Goal: Check status: Check status

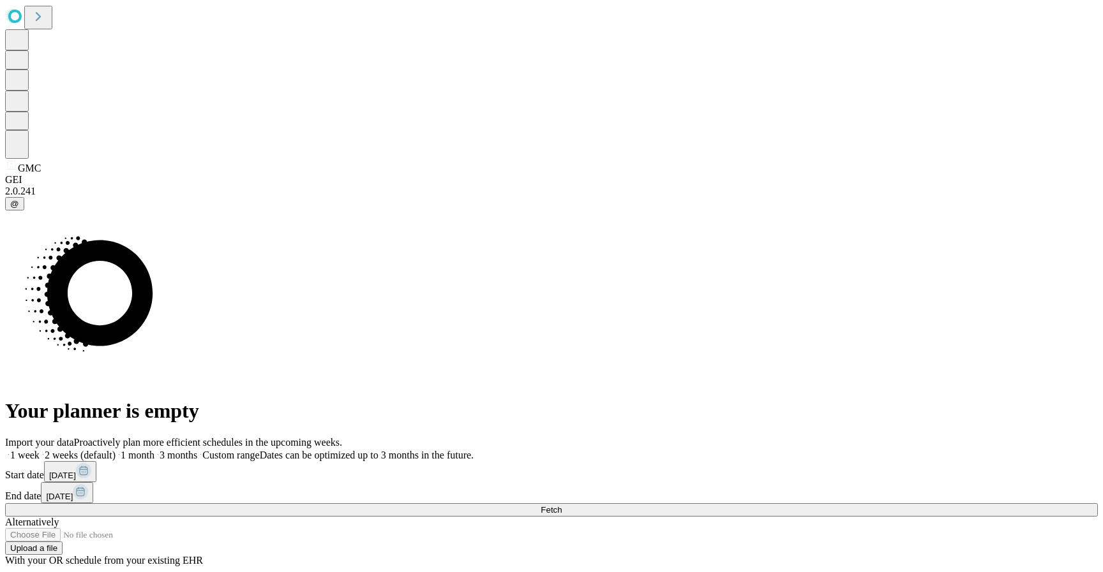
click at [801, 437] on div "Import your data Proactively plan more efficient schedules in the upcoming week…" at bounding box center [551, 502] width 1092 height 130
click at [798, 503] on button "Fetch" at bounding box center [551, 509] width 1092 height 13
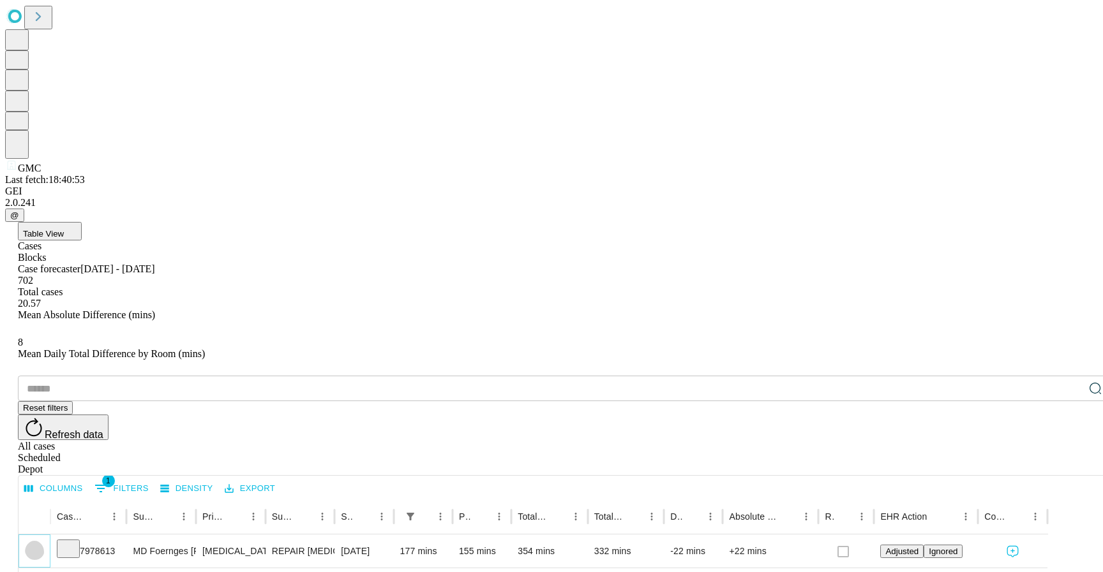
click at [41, 544] on icon "Expand" at bounding box center [34, 550] width 13 height 13
click at [41, 546] on icon "Collapse" at bounding box center [34, 552] width 13 height 13
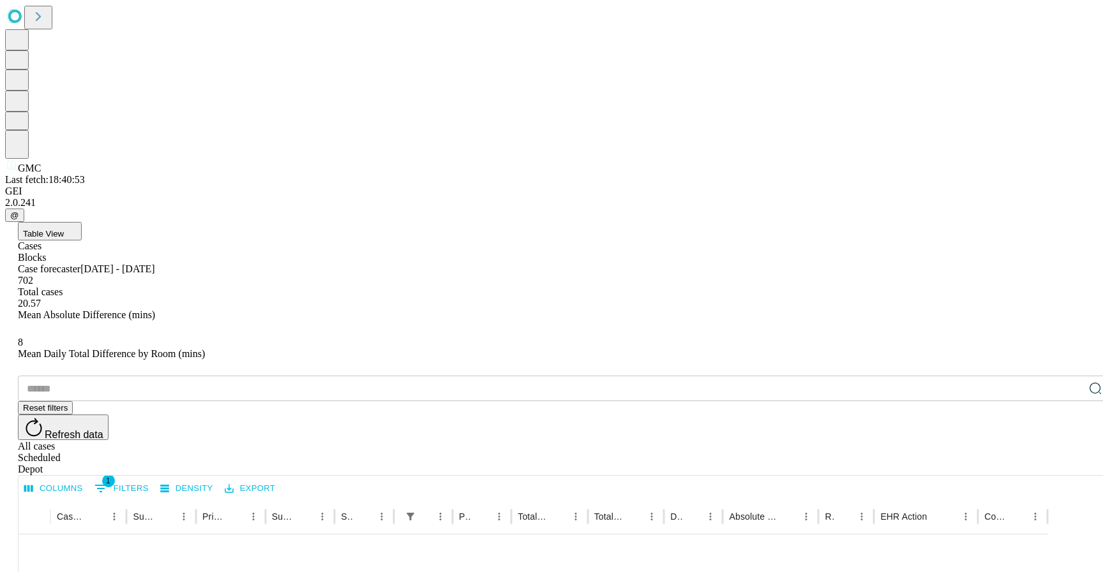
scroll to position [160, 0]
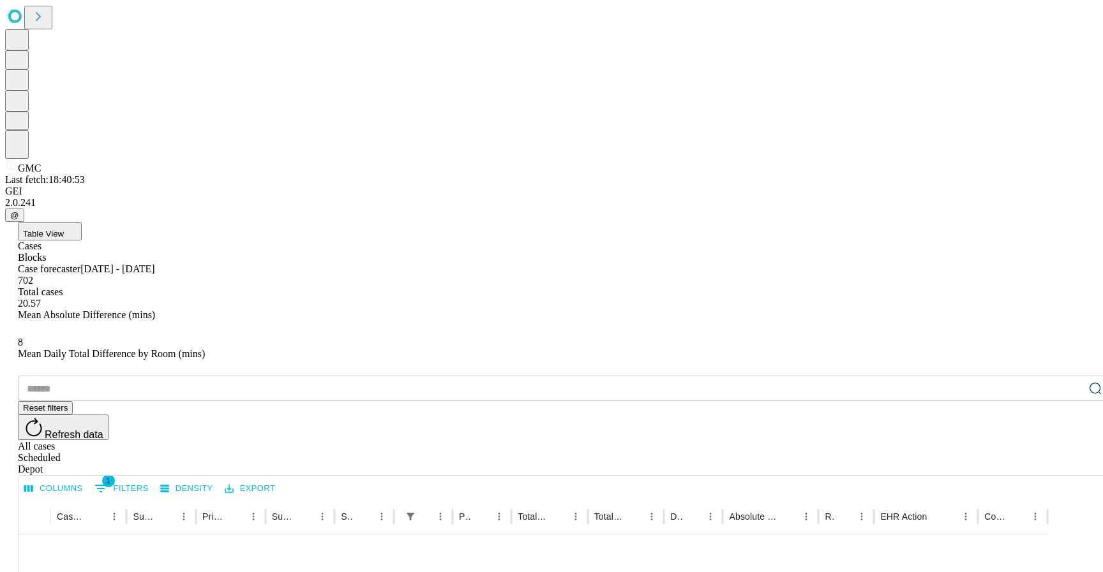
click at [1076, 464] on div "Depot" at bounding box center [564, 469] width 1092 height 11
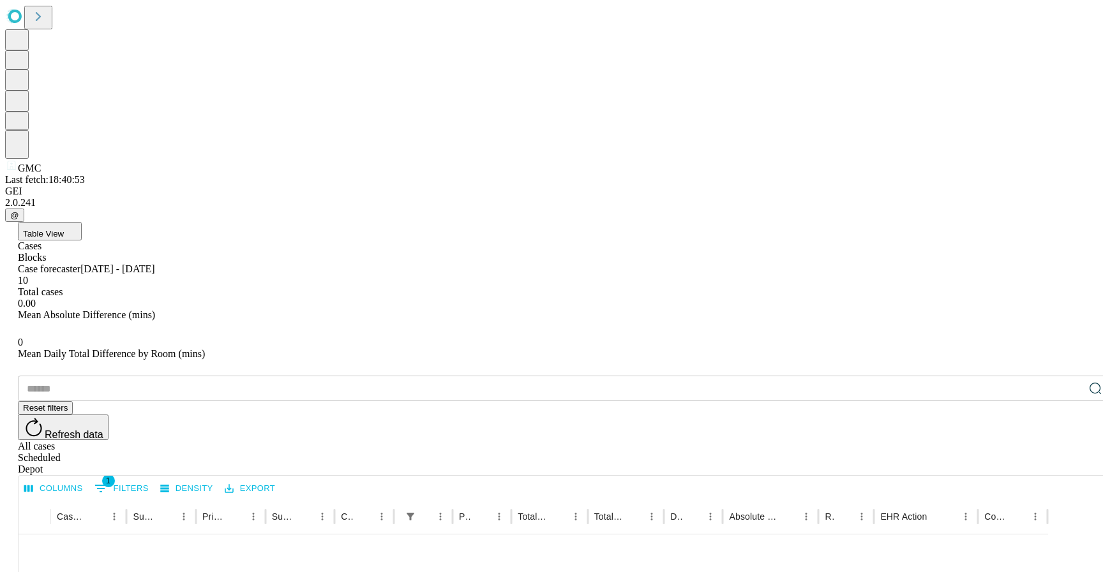
click at [1025, 452] on div "Scheduled" at bounding box center [564, 457] width 1092 height 11
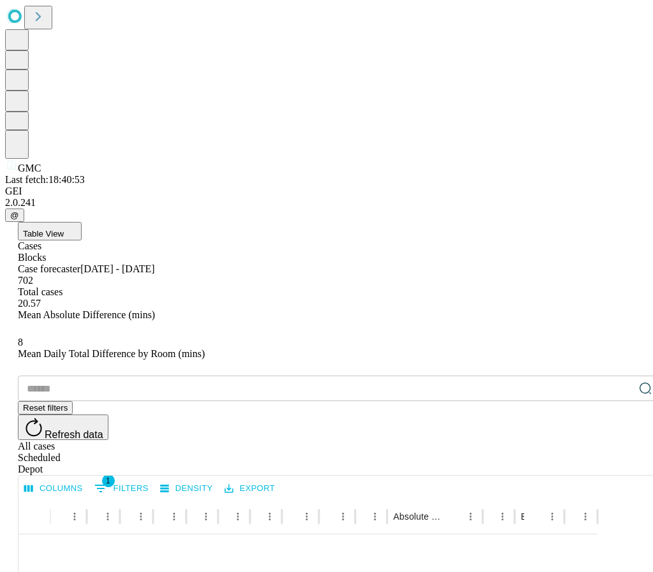
click at [108, 415] on button "Refresh data" at bounding box center [63, 428] width 91 height 26
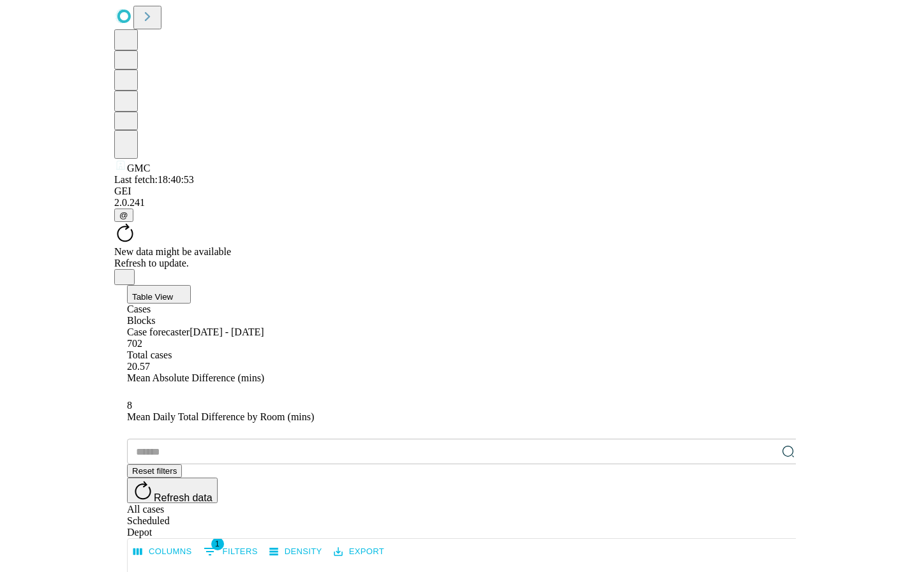
scroll to position [776, 0]
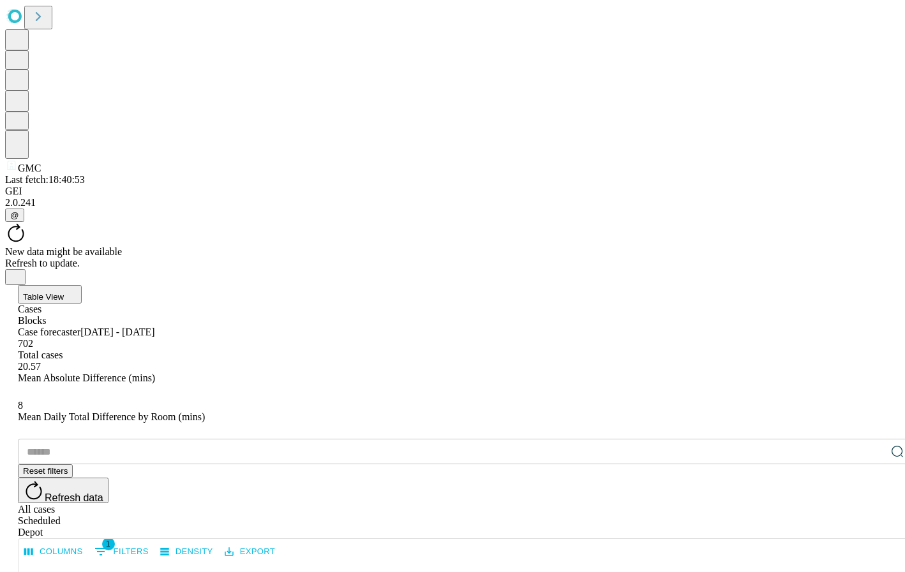
scroll to position [1098, 0]
